Goal: Task Accomplishment & Management: Complete application form

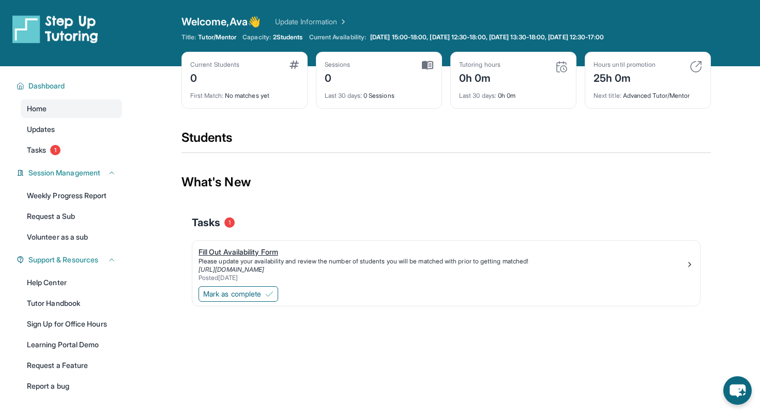
click at [247, 254] on div "Fill Out Availability Form" at bounding box center [442, 252] width 487 height 10
click at [246, 290] on span "Mark as complete" at bounding box center [232, 293] width 58 height 10
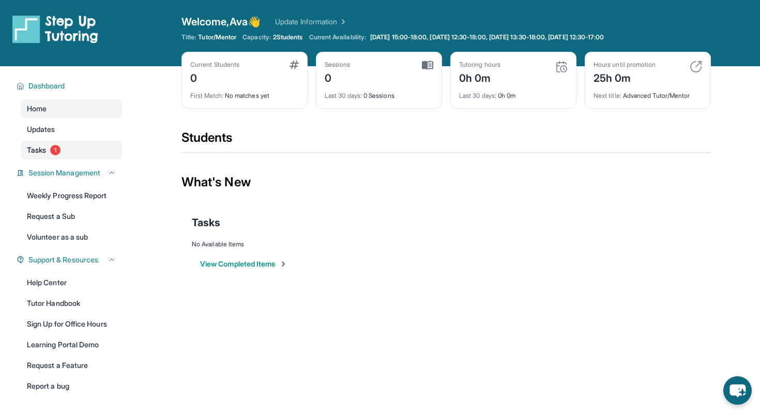
click at [55, 149] on span "1" at bounding box center [55, 150] width 10 height 10
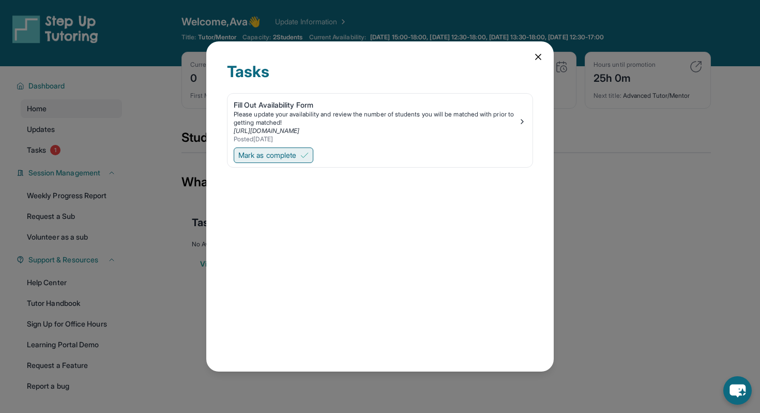
click at [274, 151] on span "Mark as complete" at bounding box center [267, 155] width 58 height 10
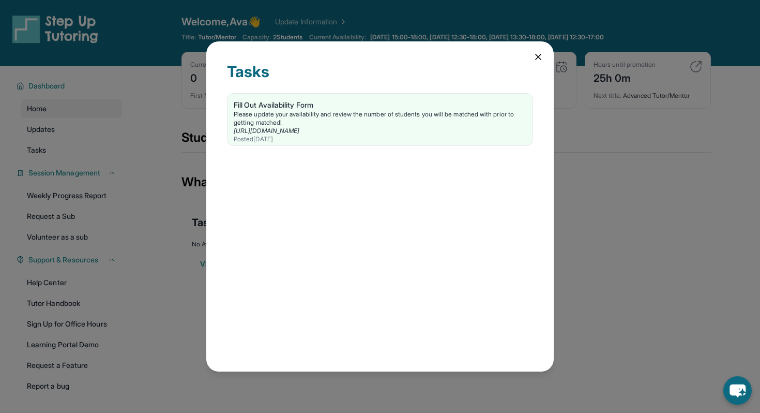
click at [539, 58] on icon at bounding box center [538, 57] width 10 height 10
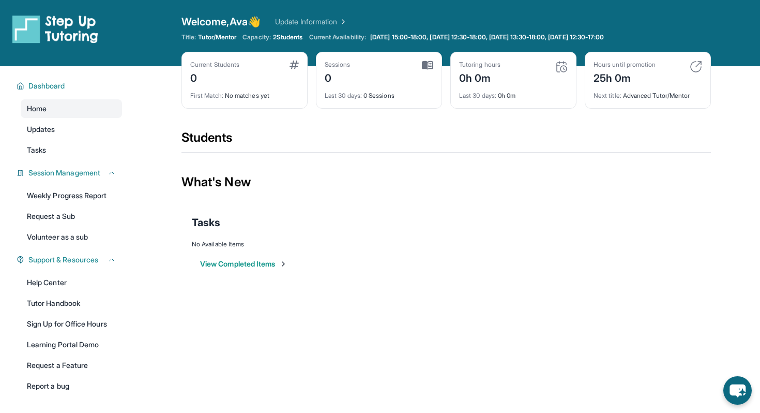
click at [692, 66] on img at bounding box center [696, 66] width 12 height 12
click at [695, 70] on img at bounding box center [696, 66] width 12 height 12
